Goal: Information Seeking & Learning: Learn about a topic

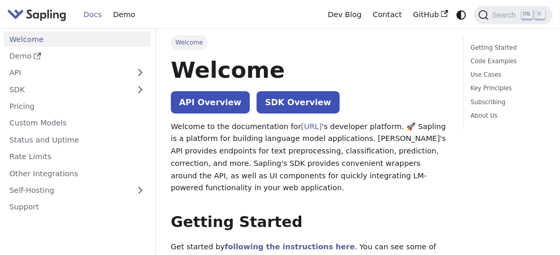
click at [266, 164] on p "Welcome to the documentation for [URL] 's developer platform. 🚀 Sapling is a pl…" at bounding box center [309, 158] width 277 height 74
